Goal: Task Accomplishment & Management: Manage account settings

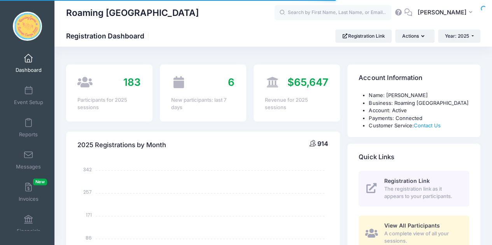
select select
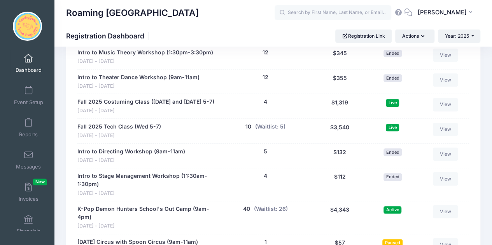
scroll to position [1711, 0]
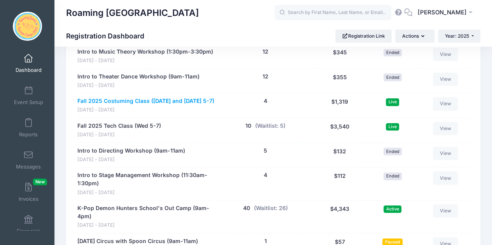
click at [119, 97] on link "Fall 2025 Costuming Class ([DATE] and [DATE] 5-7)" at bounding box center [145, 101] width 137 height 8
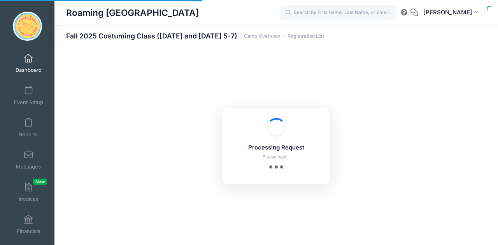
select select "10"
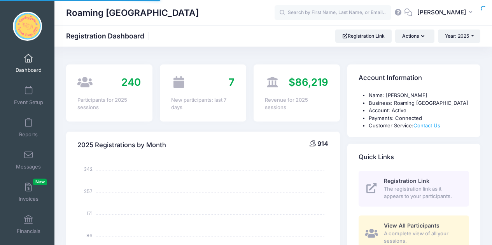
scroll to position [446, 0]
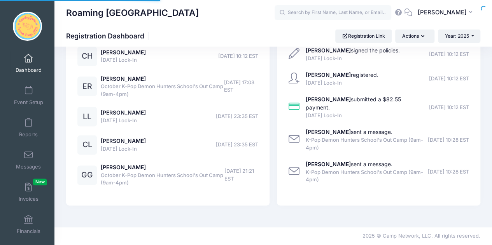
select select
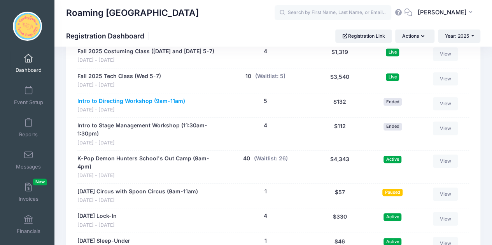
scroll to position [1722, 0]
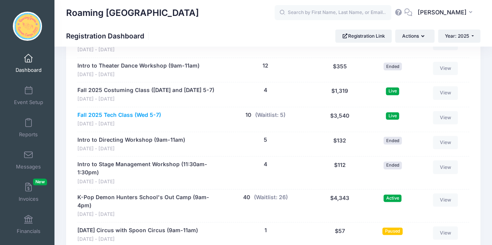
click at [135, 111] on link "Fall 2025 Tech Class (Wed 5-7)" at bounding box center [119, 115] width 84 height 8
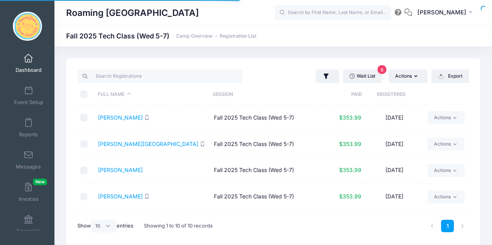
select select "10"
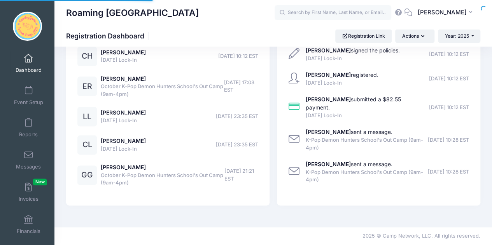
select select
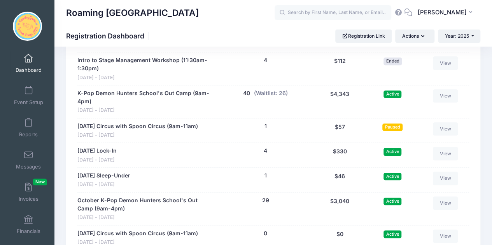
scroll to position [1838, 0]
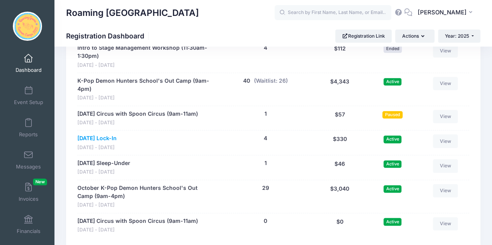
click at [117, 135] on link "[DATE] Lock-In" at bounding box center [96, 139] width 39 height 8
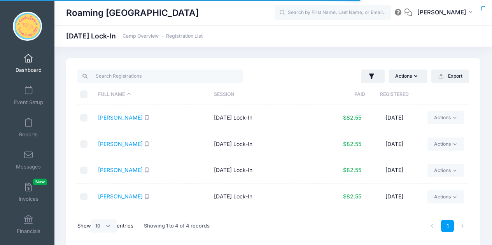
select select "10"
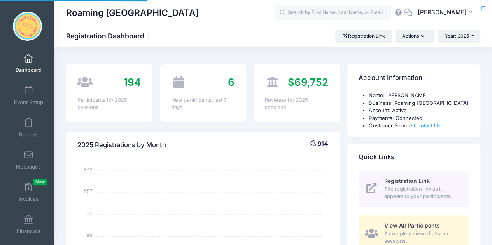
select select
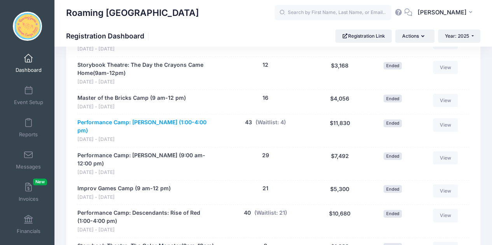
scroll to position [1022, 0]
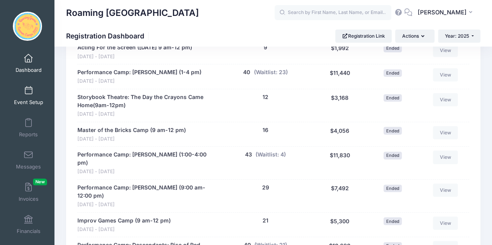
click at [36, 90] on link "Event Setup" at bounding box center [28, 95] width 37 height 27
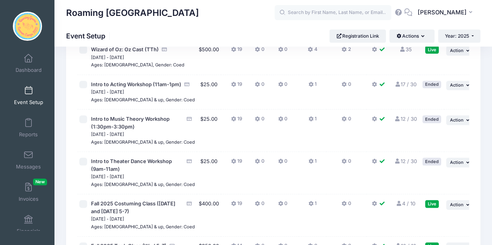
scroll to position [1833, 0]
